Goal: Obtain resource: Obtain resource

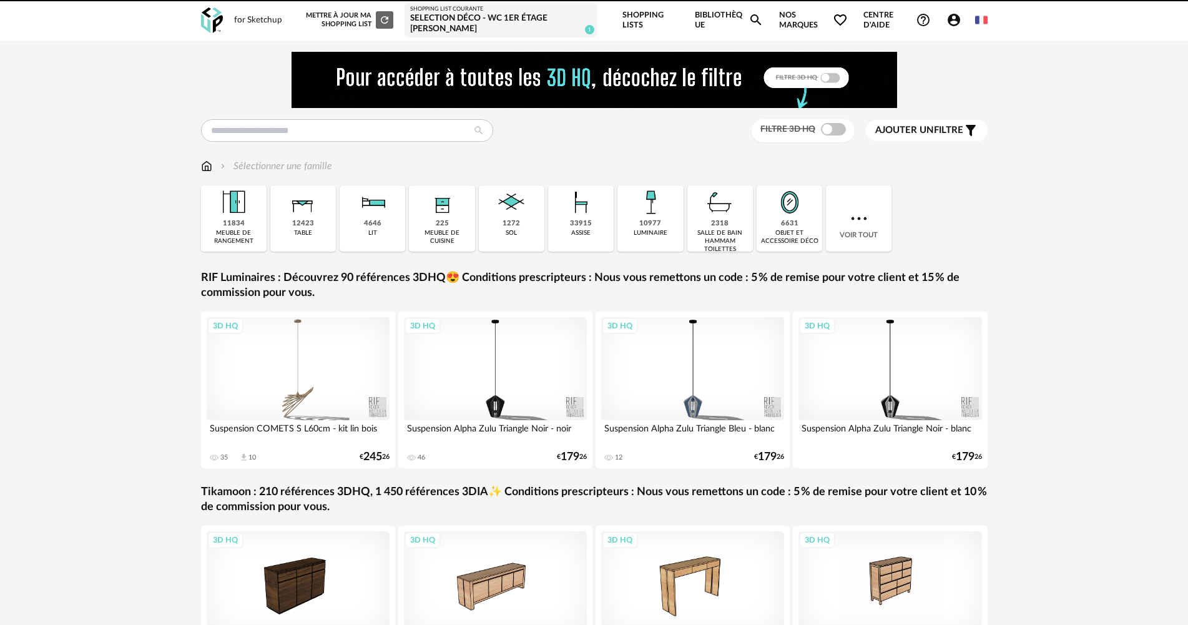
click at [964, 23] on span "Account Circle icon Compte" at bounding box center [956, 19] width 21 height 15
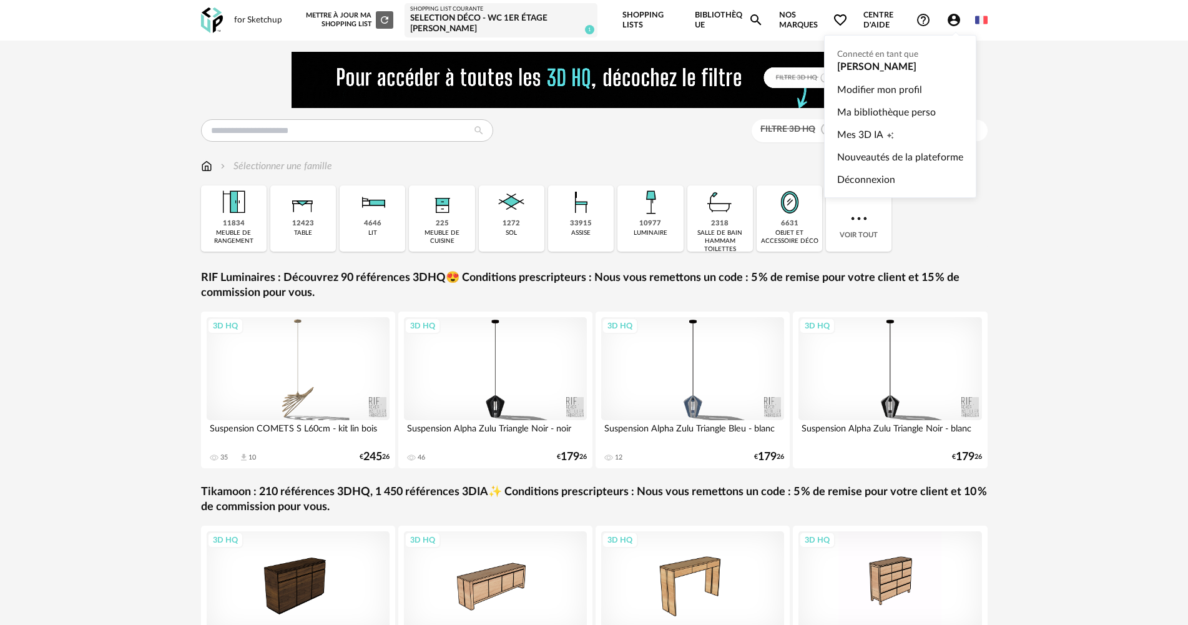
click at [957, 16] on icon "Account Circle icon" at bounding box center [954, 20] width 12 height 12
click at [880, 112] on link "Ma bibliothèque perso" at bounding box center [900, 112] width 126 height 22
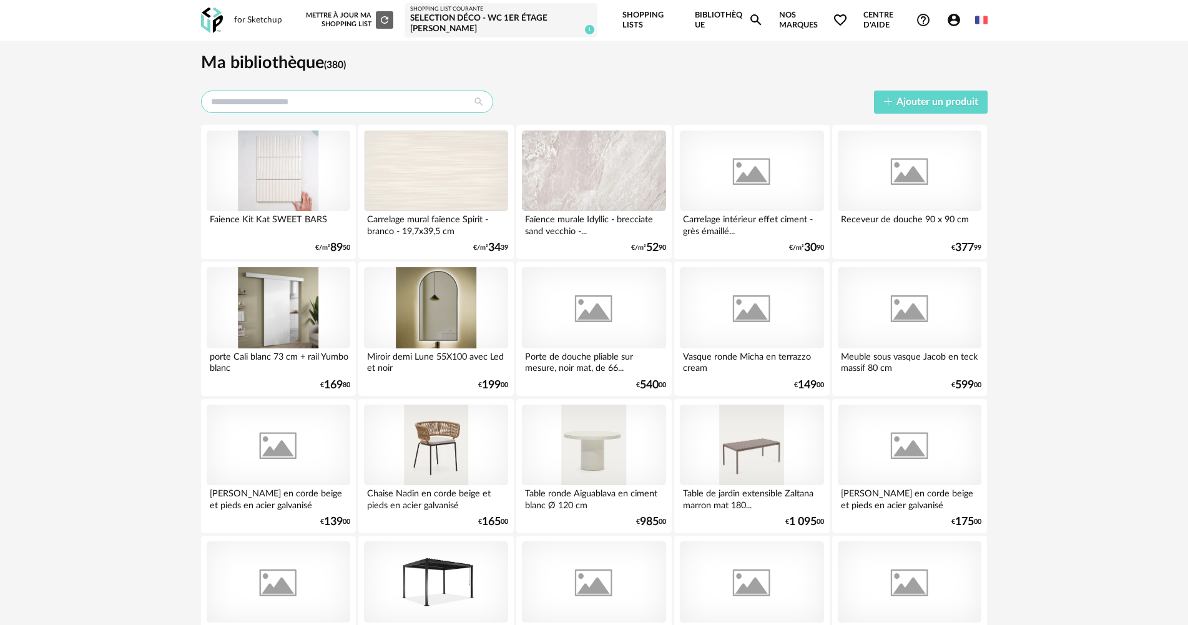
click at [329, 104] on input "text" at bounding box center [347, 102] width 292 height 22
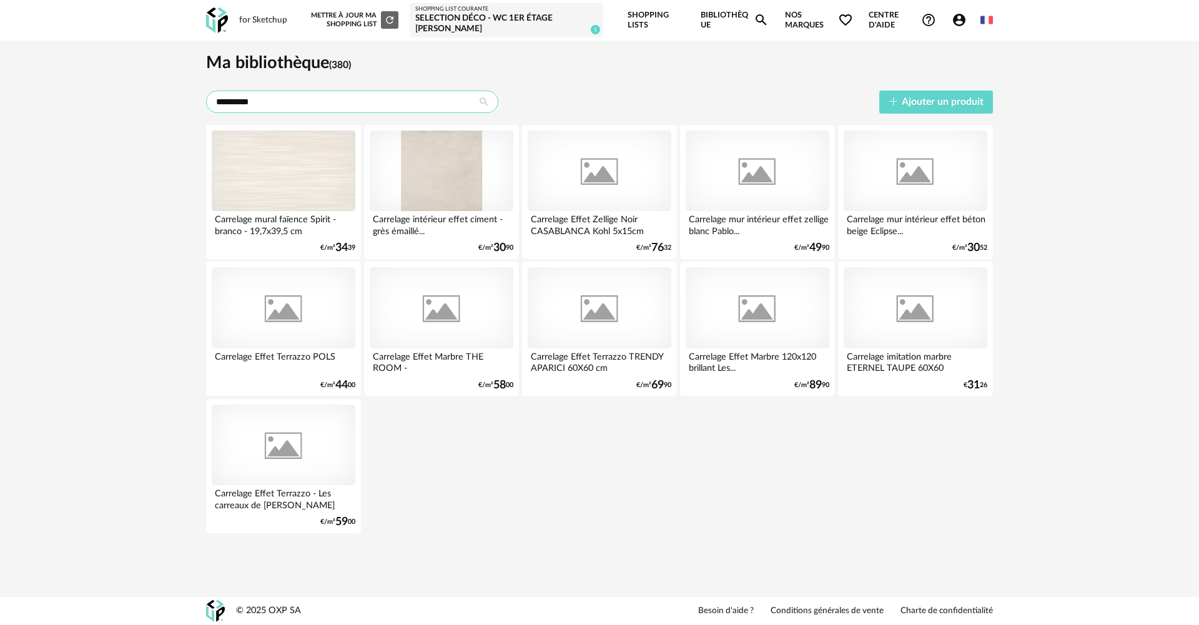
type input "*********"
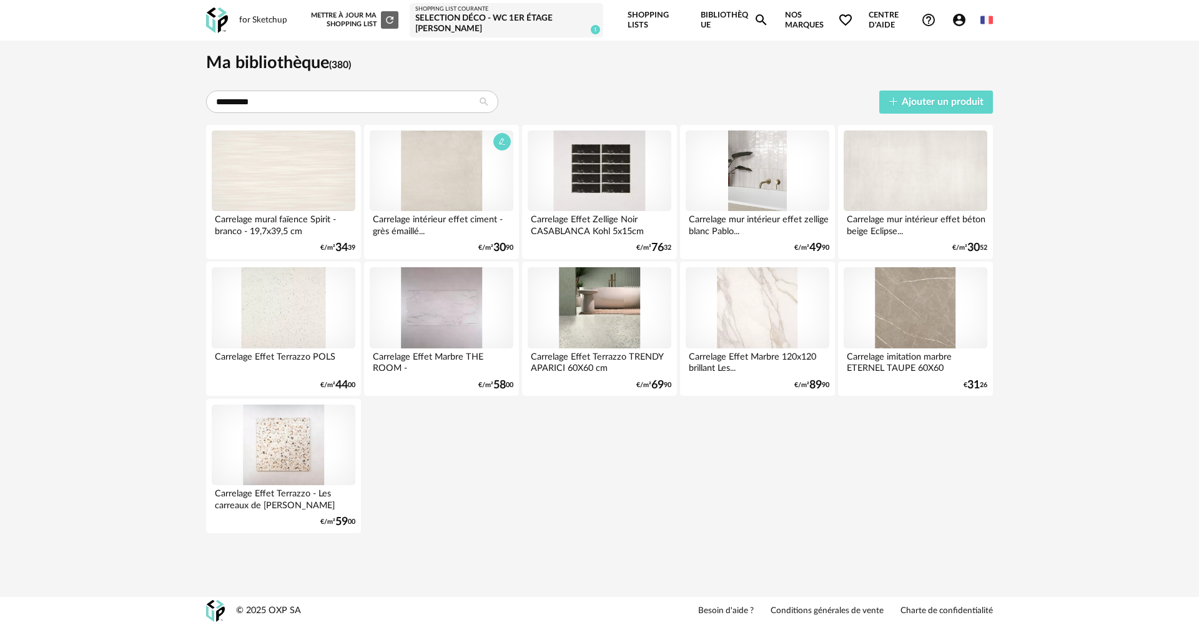
click at [451, 179] on div at bounding box center [442, 170] width 144 height 81
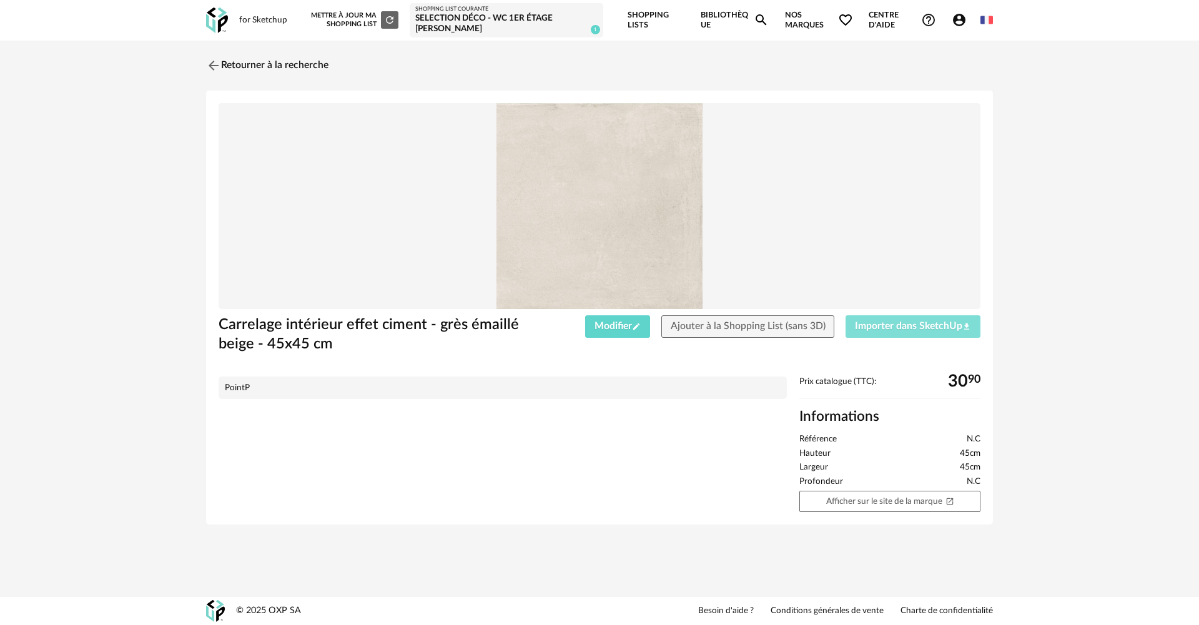
click at [895, 325] on span "Importer dans SketchUp Download icon" at bounding box center [913, 326] width 116 height 10
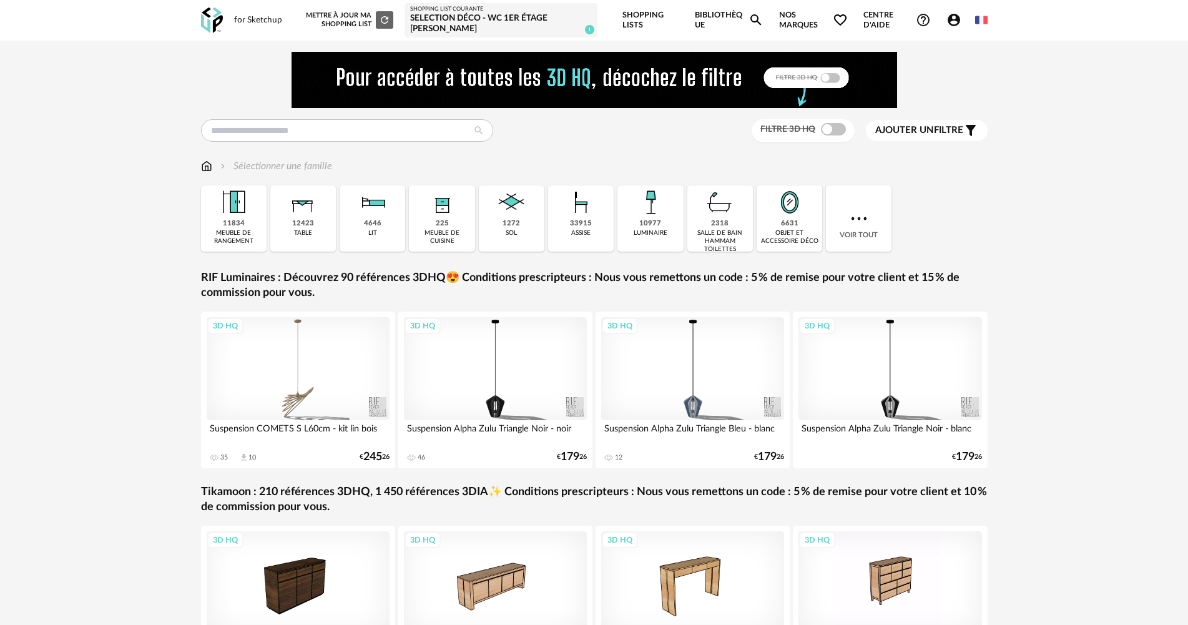
click at [949, 20] on icon "Account Circle icon" at bounding box center [954, 20] width 12 height 12
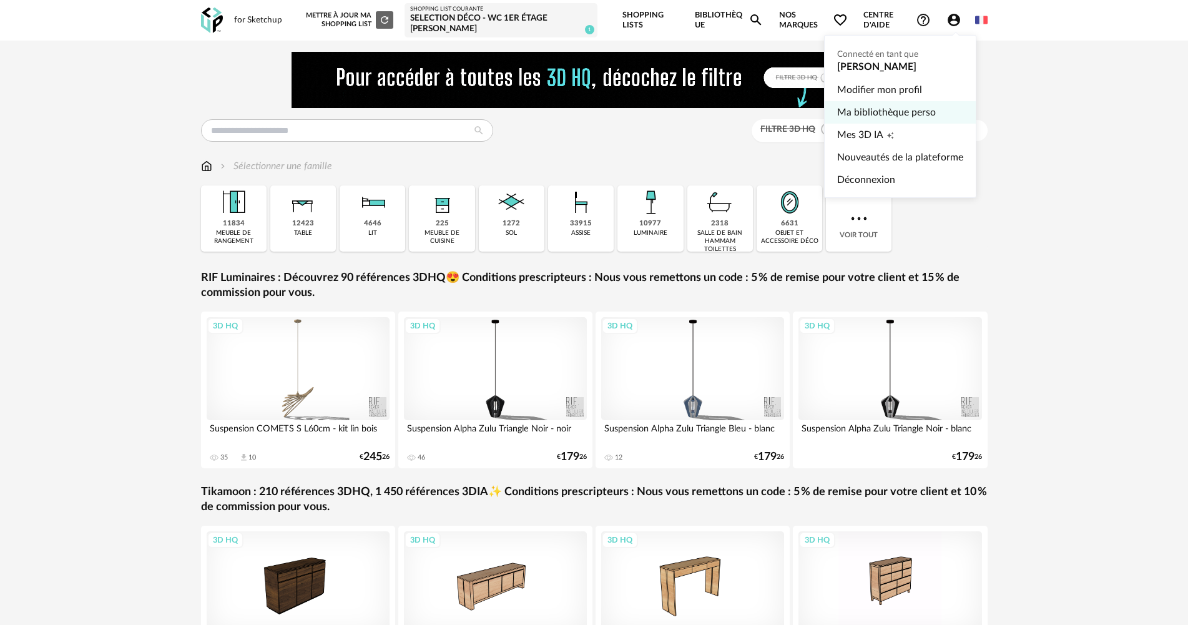
click at [908, 108] on link "Ma bibliothèque perso" at bounding box center [900, 112] width 126 height 22
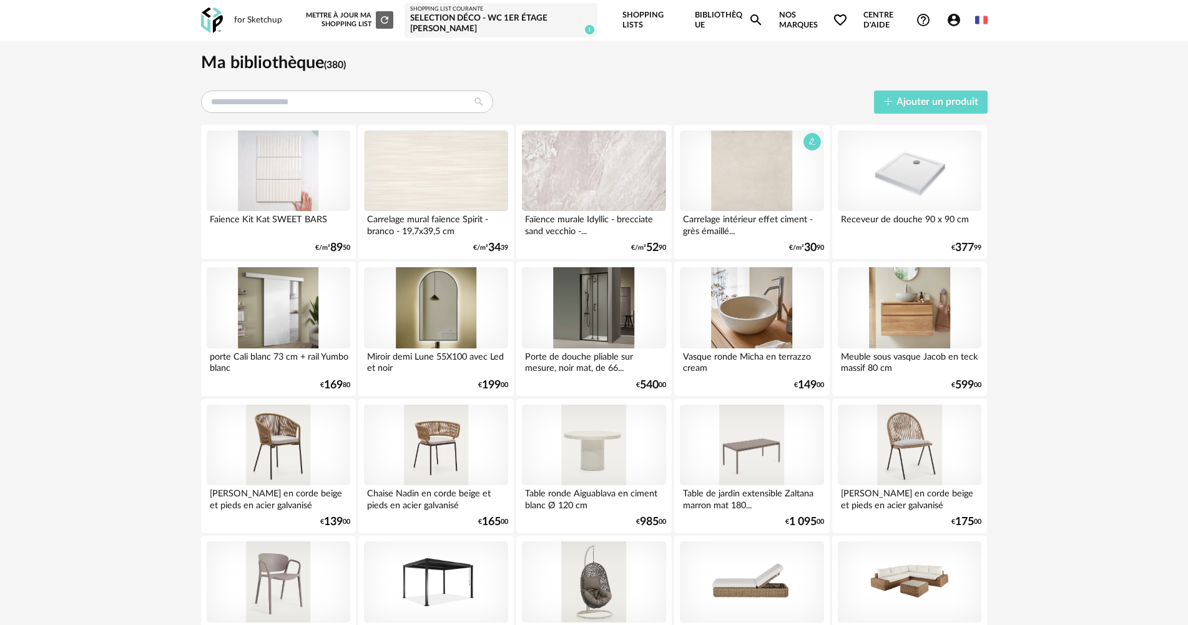
click at [726, 177] on div at bounding box center [752, 170] width 144 height 81
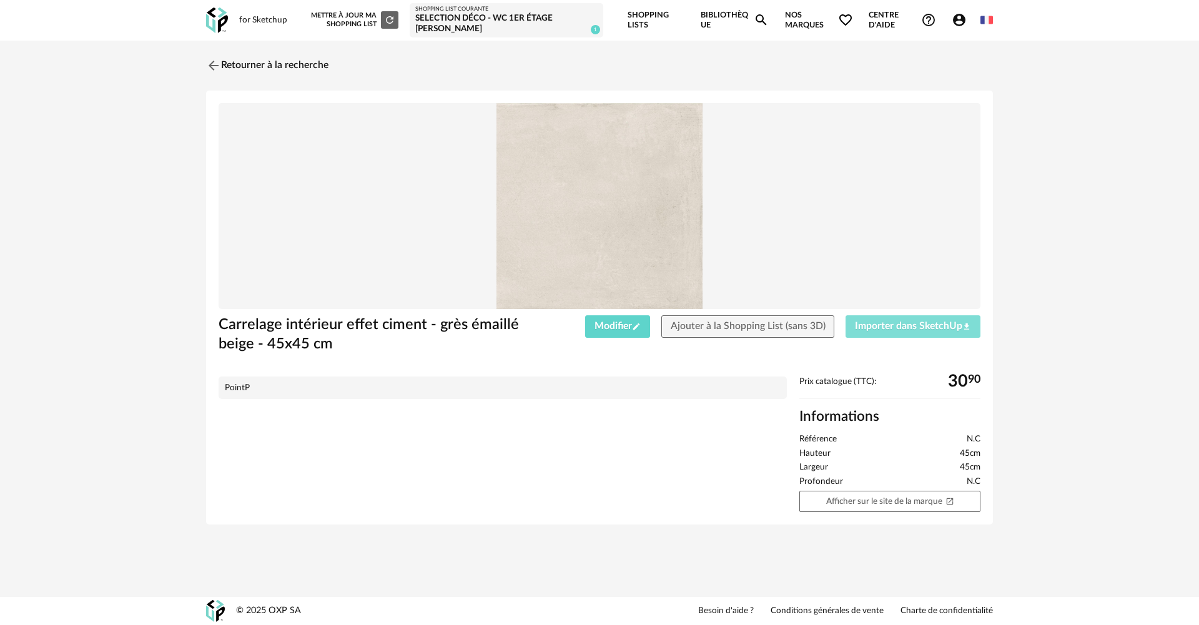
click at [900, 328] on span "Importer dans SketchUp Download icon" at bounding box center [913, 326] width 116 height 10
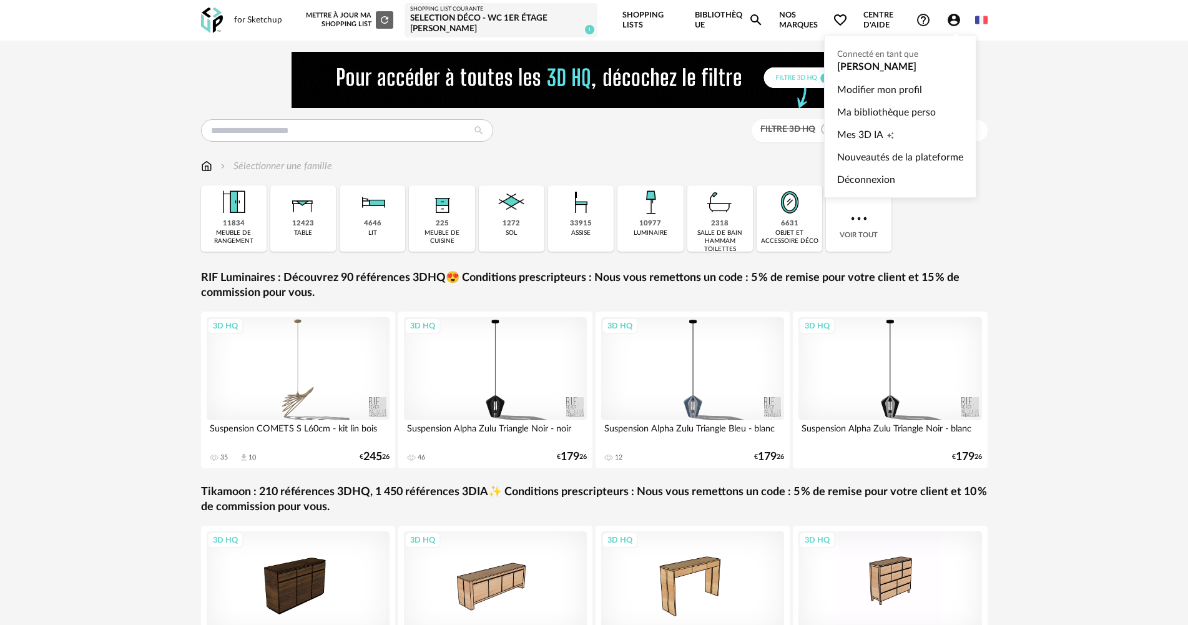
click at [959, 19] on icon "Account Circle icon" at bounding box center [954, 20] width 12 height 12
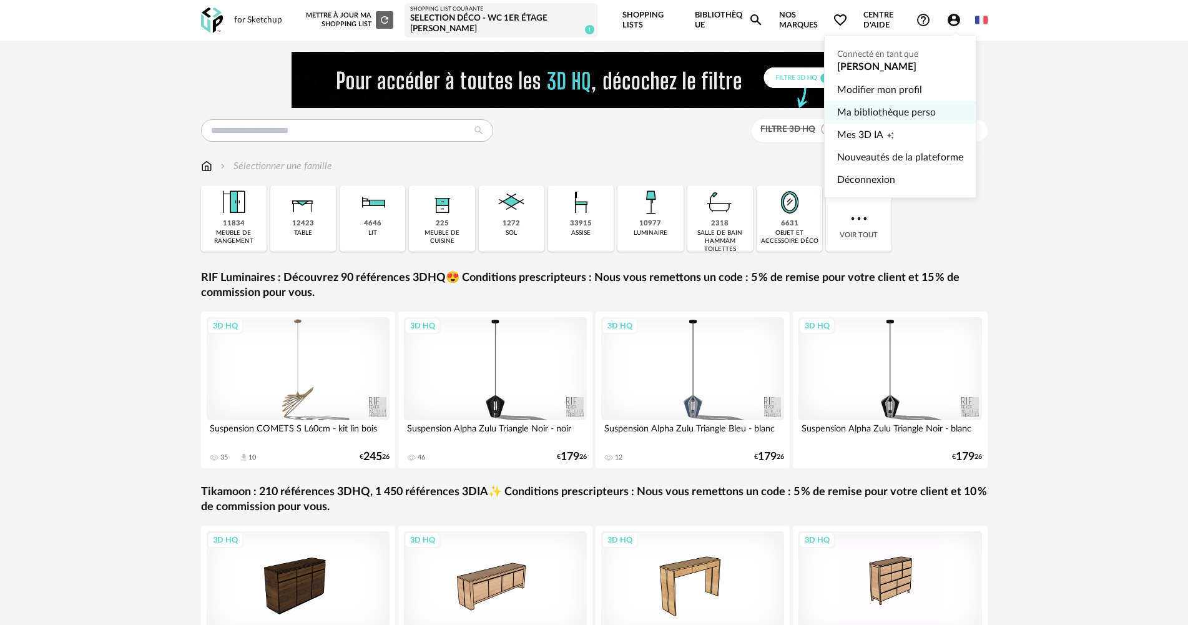
click at [886, 116] on link "Ma bibliothèque perso" at bounding box center [900, 112] width 126 height 22
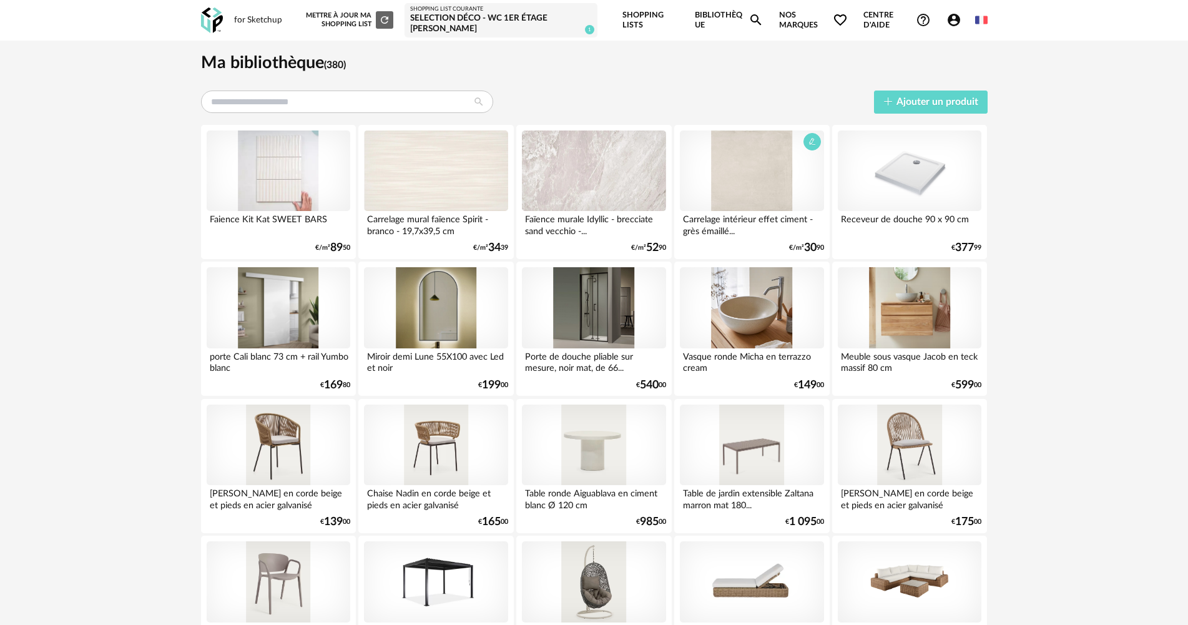
click at [737, 177] on div at bounding box center [752, 170] width 144 height 81
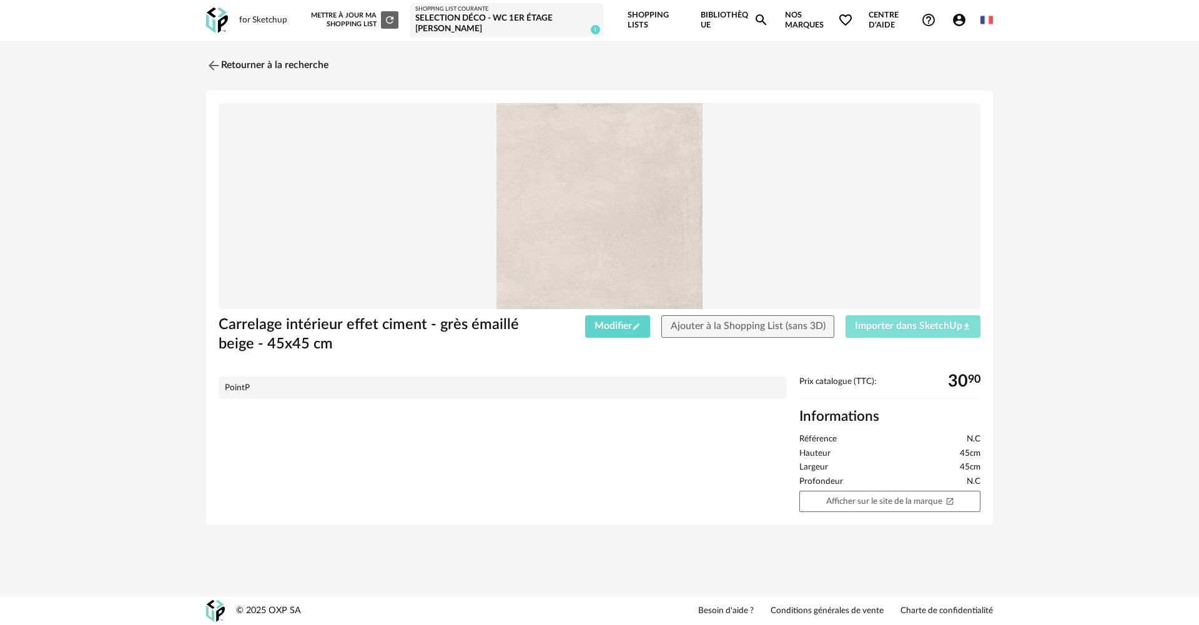
click at [904, 323] on span "Importer dans SketchUp Download icon" at bounding box center [913, 326] width 116 height 10
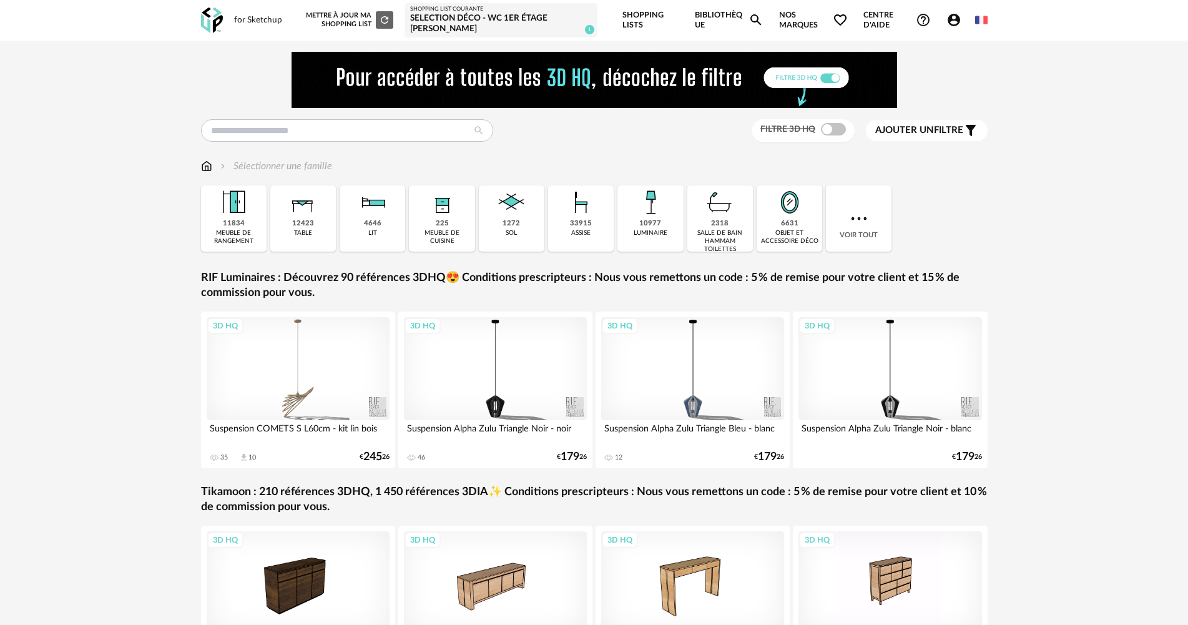
click at [952, 26] on icon "Account Circle icon" at bounding box center [954, 20] width 12 height 12
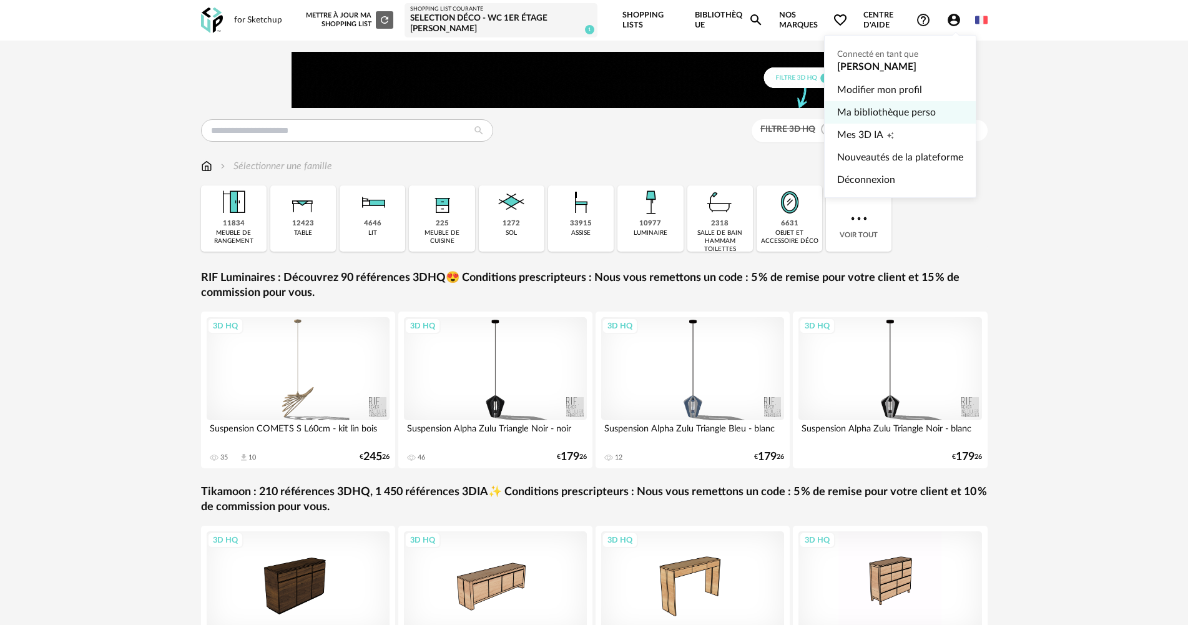
click at [858, 114] on link "Ma bibliothèque perso" at bounding box center [900, 112] width 126 height 22
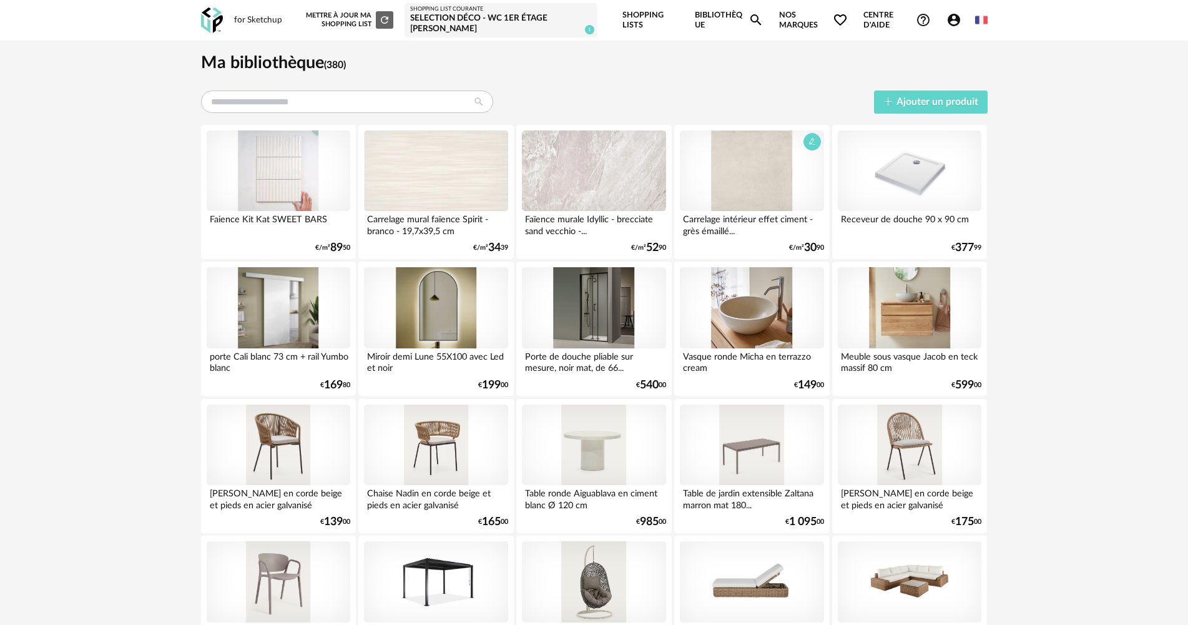
click at [783, 177] on div at bounding box center [752, 170] width 144 height 81
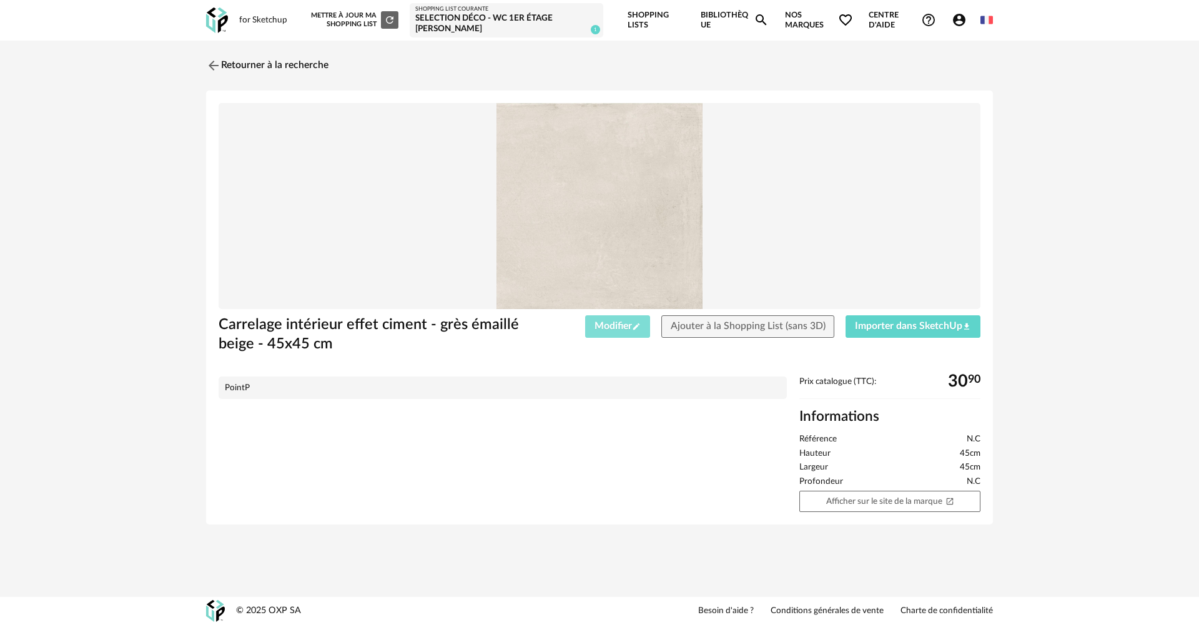
click at [635, 330] on icon "Pencil icon" at bounding box center [636, 326] width 7 height 7
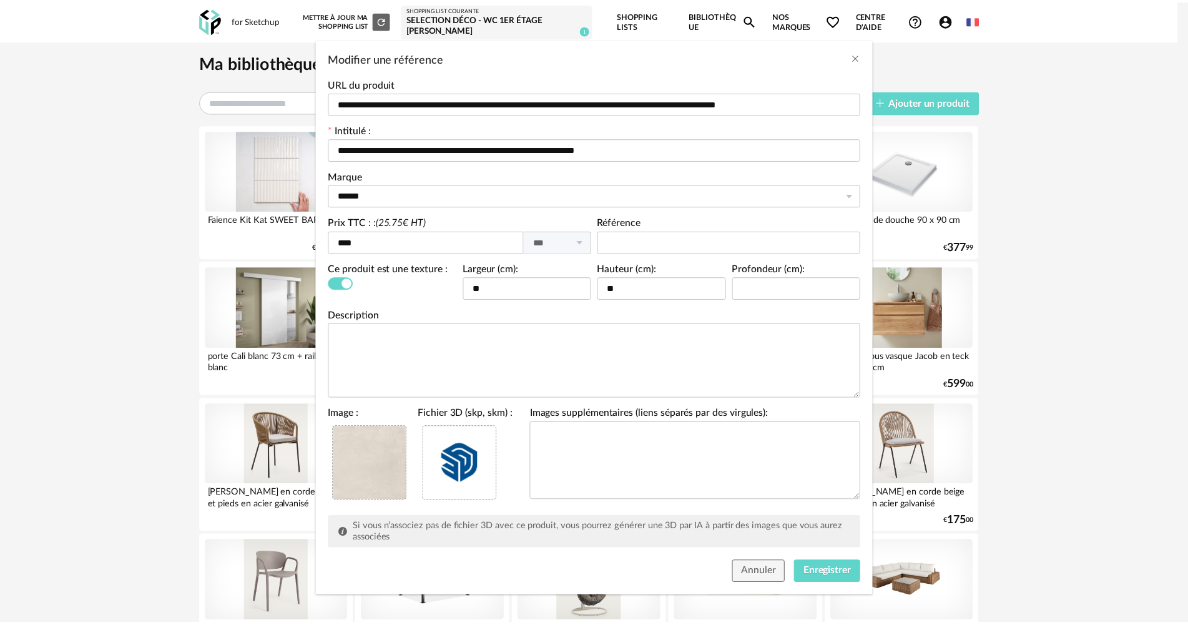
scroll to position [58, 0]
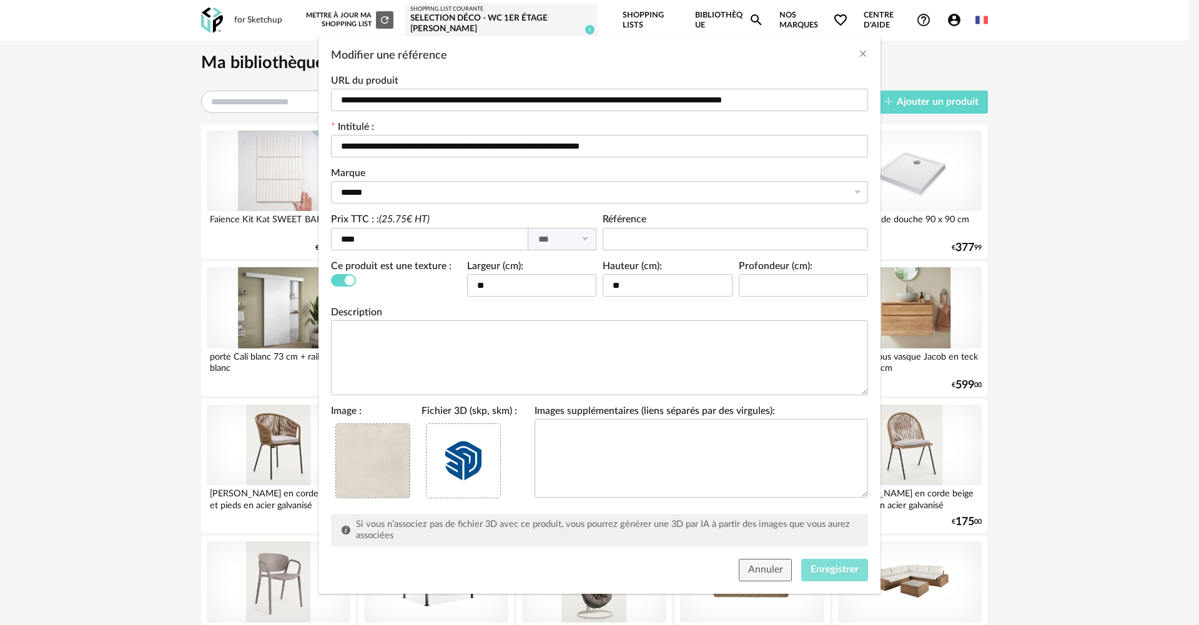
click at [826, 566] on span "Enregistrer" at bounding box center [834, 569] width 48 height 10
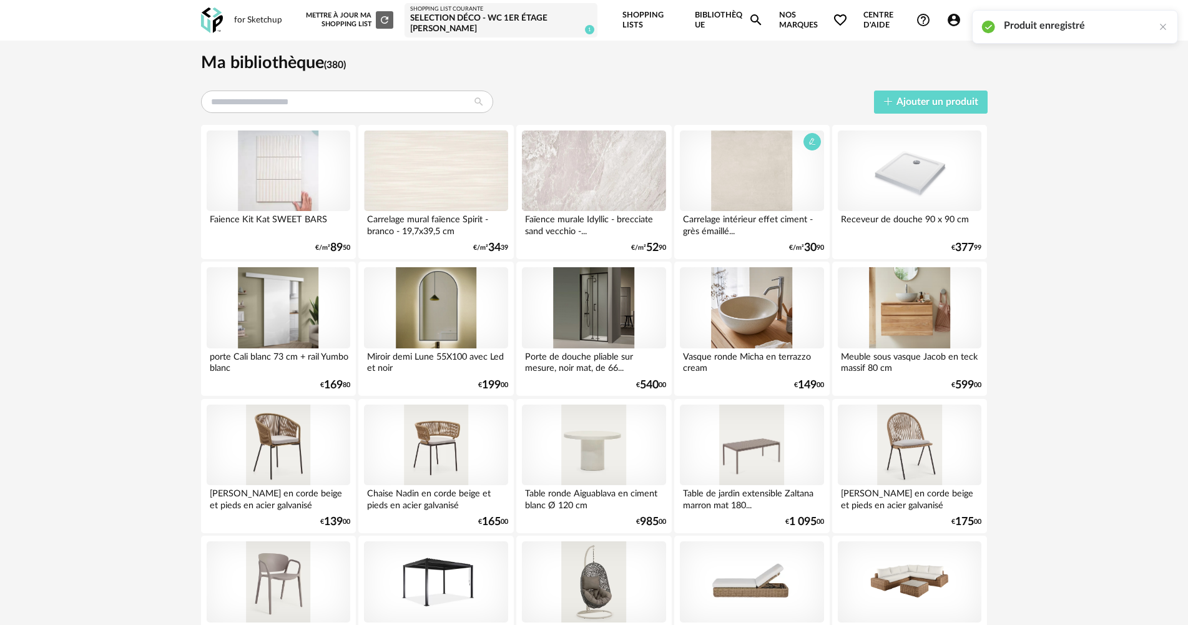
click at [765, 180] on div at bounding box center [752, 170] width 144 height 81
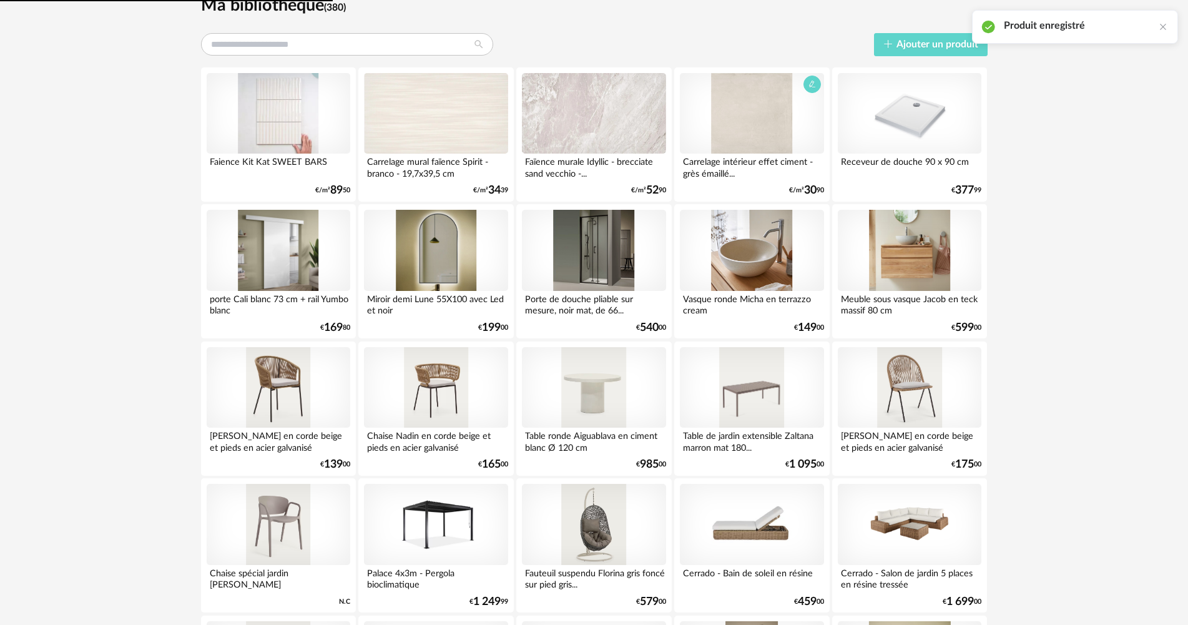
scroll to position [62, 0]
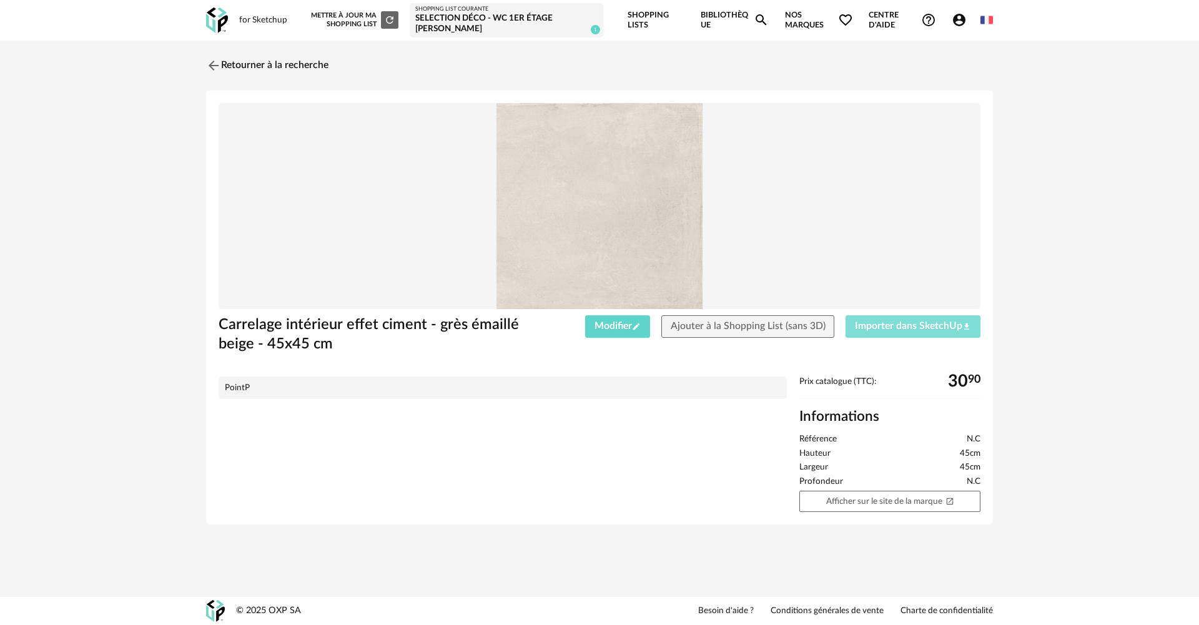
click at [909, 330] on span "Importer dans SketchUp Download icon" at bounding box center [913, 326] width 116 height 10
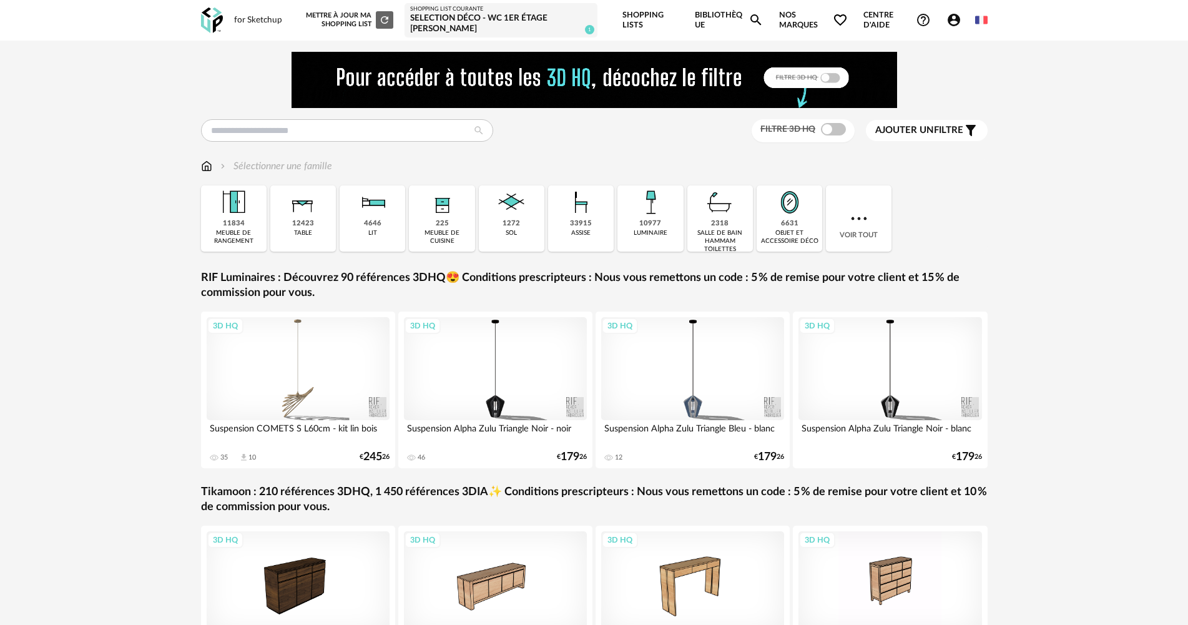
click at [952, 18] on icon "Account Circle icon" at bounding box center [953, 19] width 15 height 15
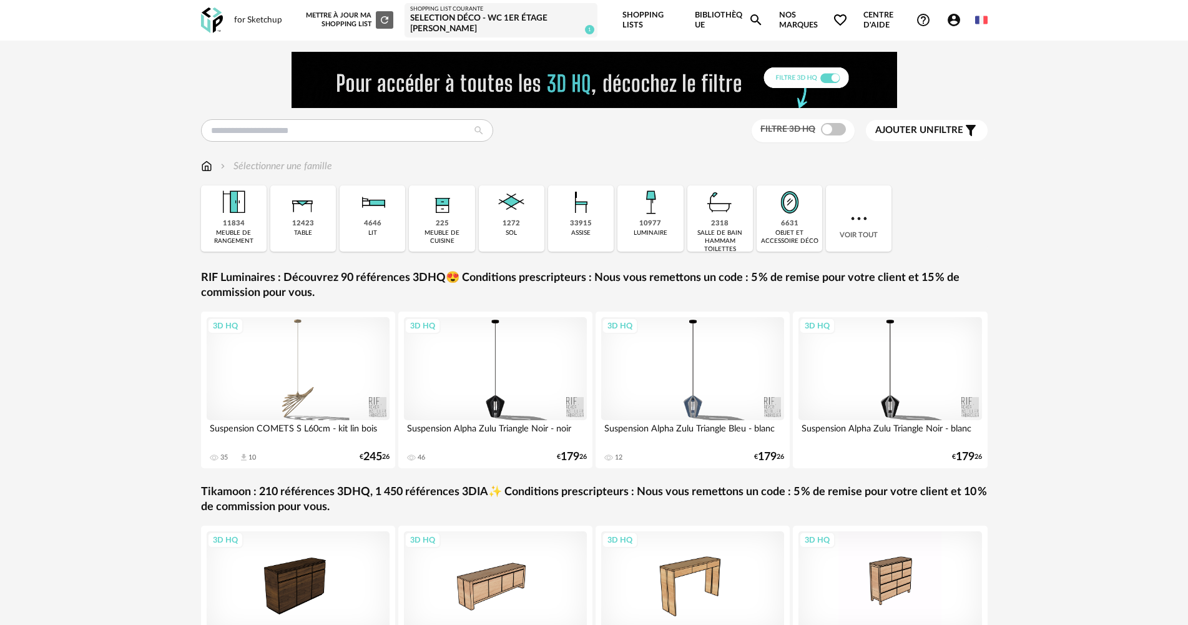
click at [949, 26] on icon "Account Circle icon" at bounding box center [953, 19] width 15 height 15
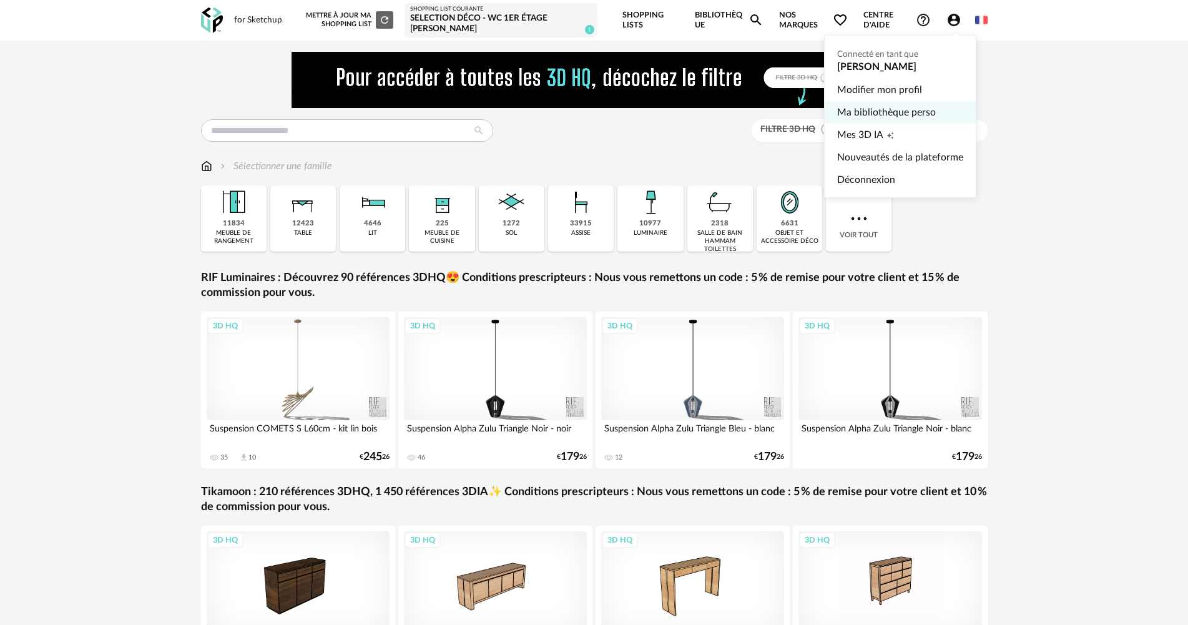
click at [878, 114] on link "Ma bibliothèque perso" at bounding box center [900, 112] width 126 height 22
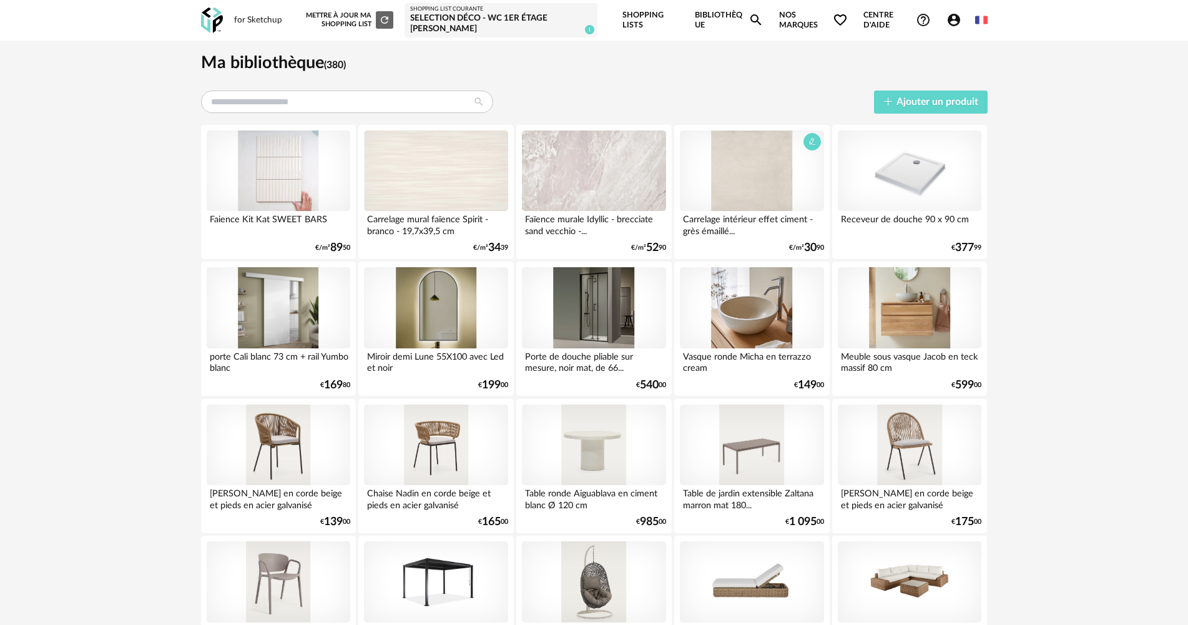
click at [739, 184] on div at bounding box center [752, 170] width 144 height 81
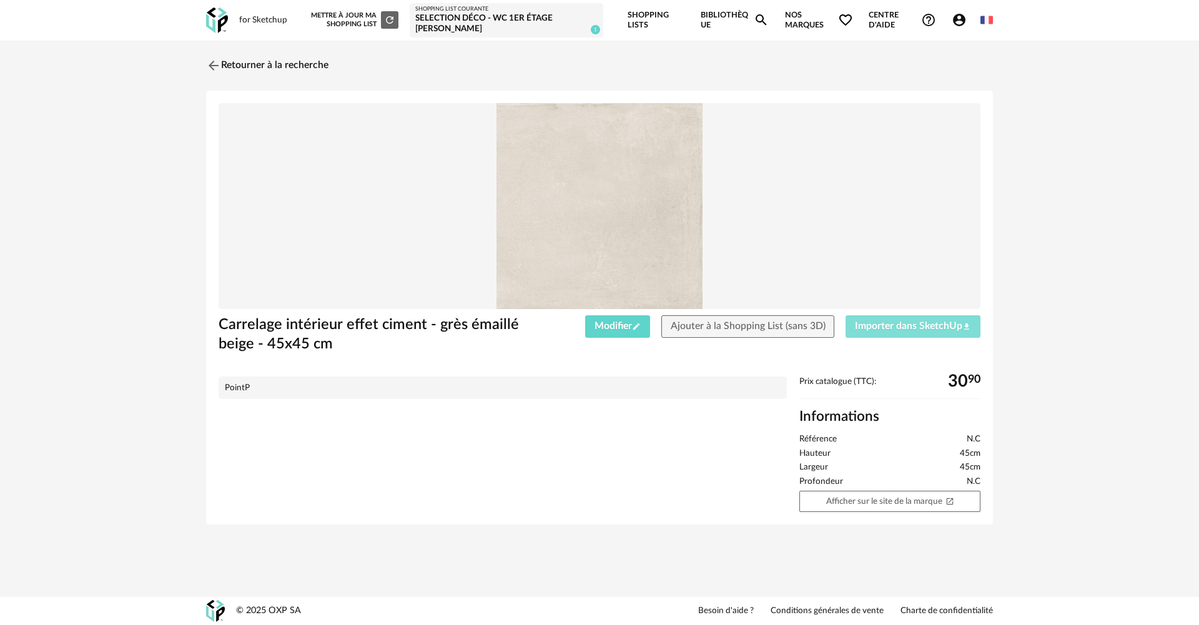
click at [901, 327] on span "Importer dans SketchUp Download icon" at bounding box center [913, 326] width 116 height 10
